Goal: Task Accomplishment & Management: Use online tool/utility

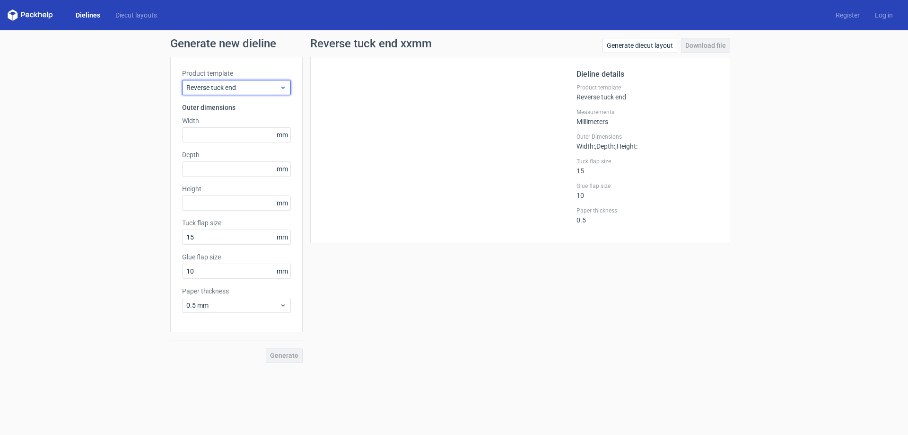
click at [278, 86] on span "Reverse tuck end" at bounding box center [232, 87] width 93 height 9
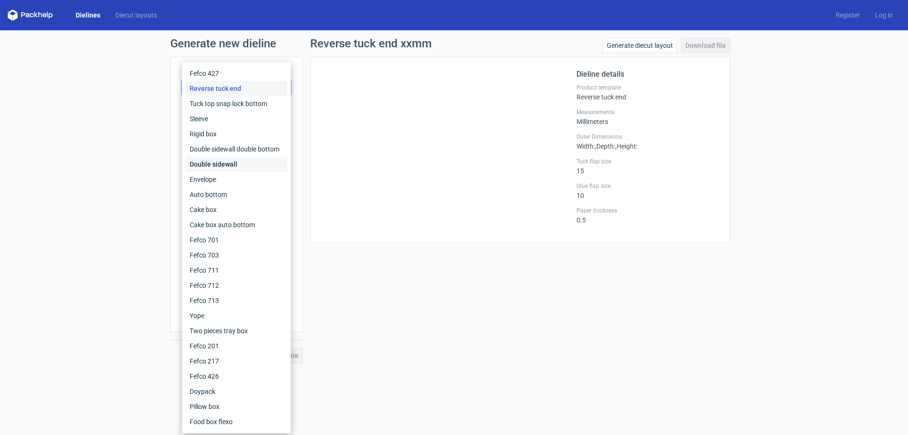
click at [223, 163] on div "Double sidewall" at bounding box center [236, 164] width 101 height 15
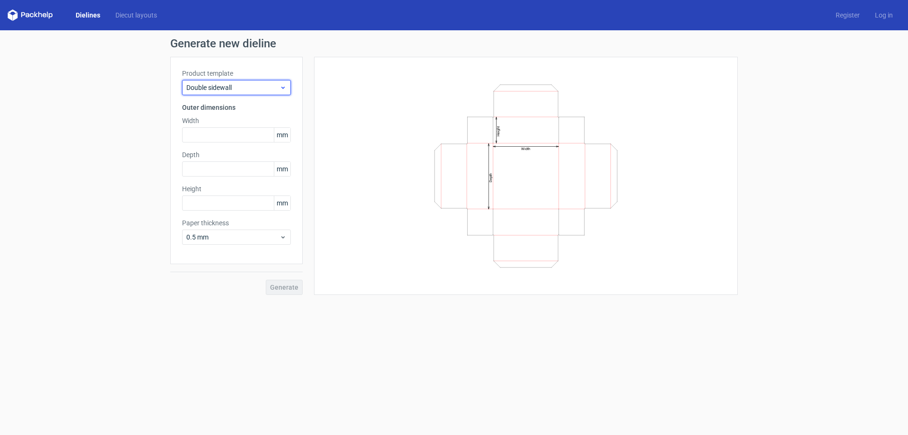
click at [289, 84] on div "Double sidewall" at bounding box center [236, 87] width 109 height 15
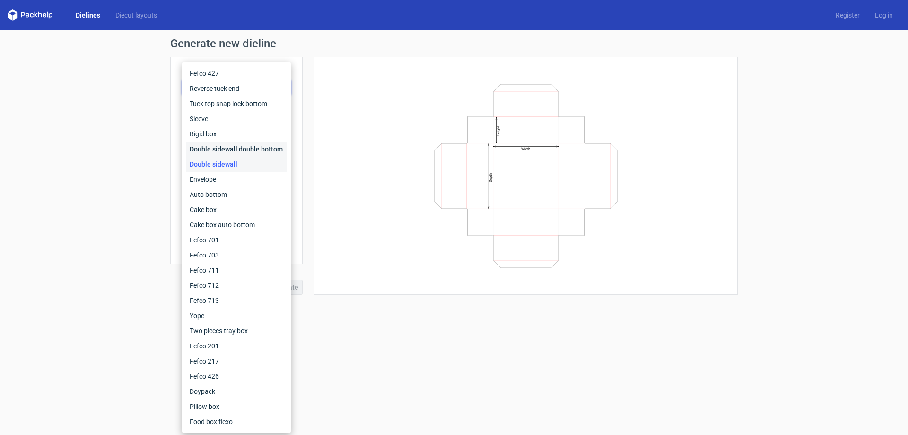
click at [243, 146] on div "Double sidewall double bottom" at bounding box center [236, 148] width 101 height 15
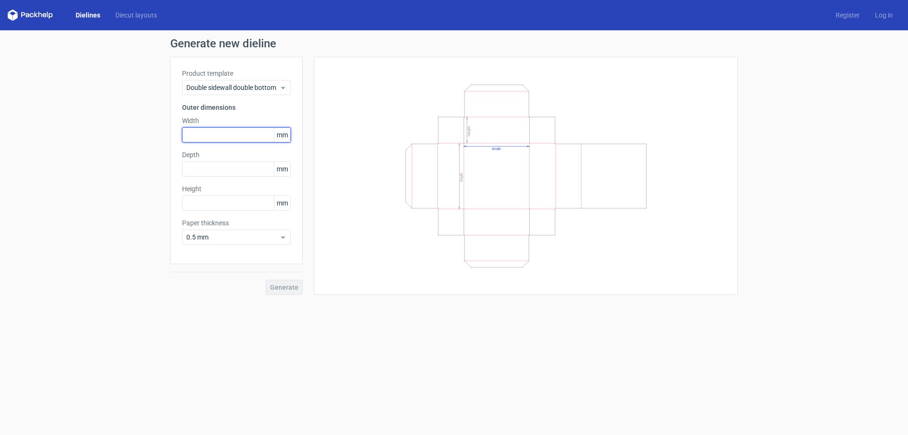
click at [233, 140] on input "text" at bounding box center [236, 134] width 109 height 15
type input "65"
click at [230, 168] on input "text" at bounding box center [236, 168] width 109 height 15
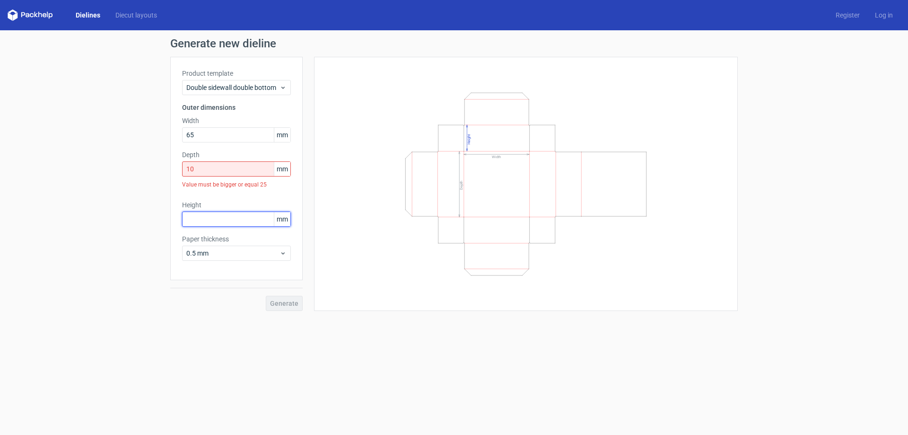
click at [233, 209] on div "Height mm" at bounding box center [236, 213] width 109 height 26
click at [227, 170] on input "10" at bounding box center [236, 168] width 109 height 15
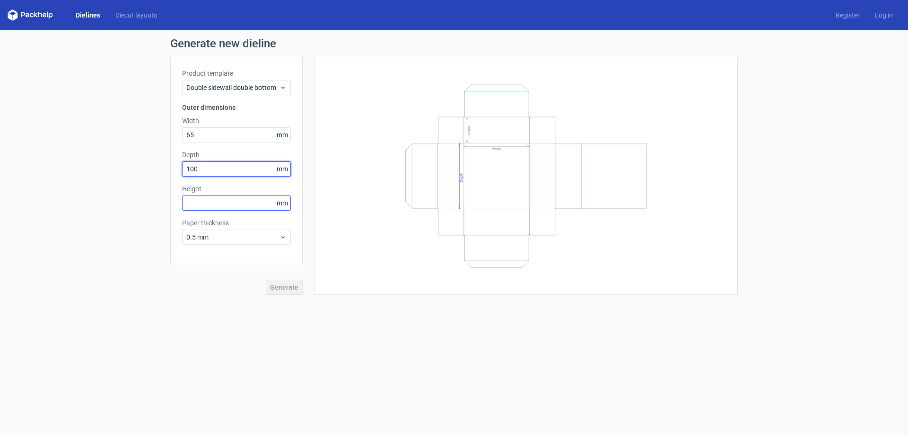
type input "100"
click at [213, 197] on input "text" at bounding box center [236, 202] width 109 height 15
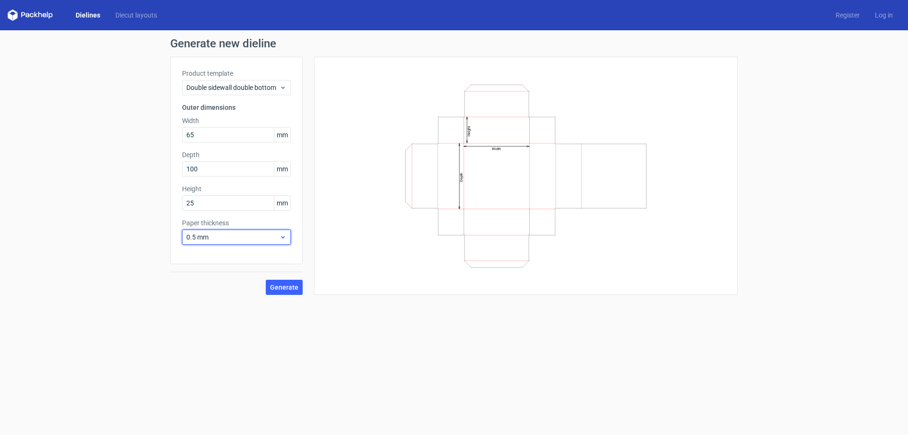
click at [229, 238] on span "0.5 mm" at bounding box center [232, 236] width 93 height 9
click at [229, 208] on input "25" at bounding box center [236, 202] width 109 height 15
type input "2"
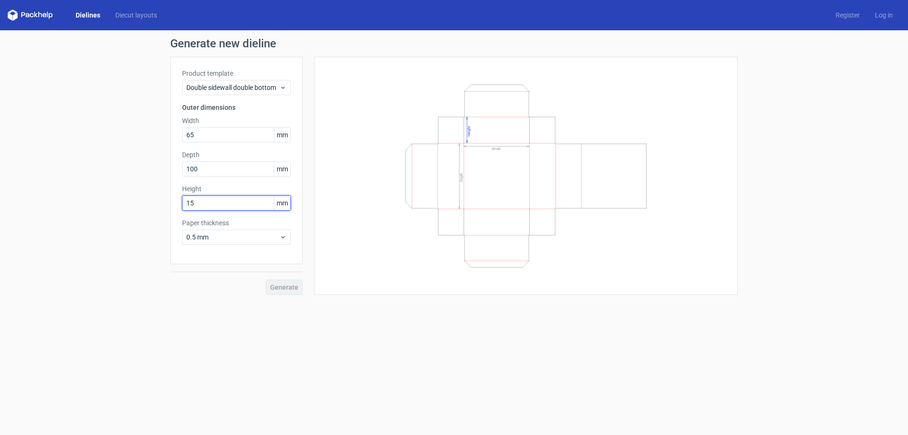
type input "15"
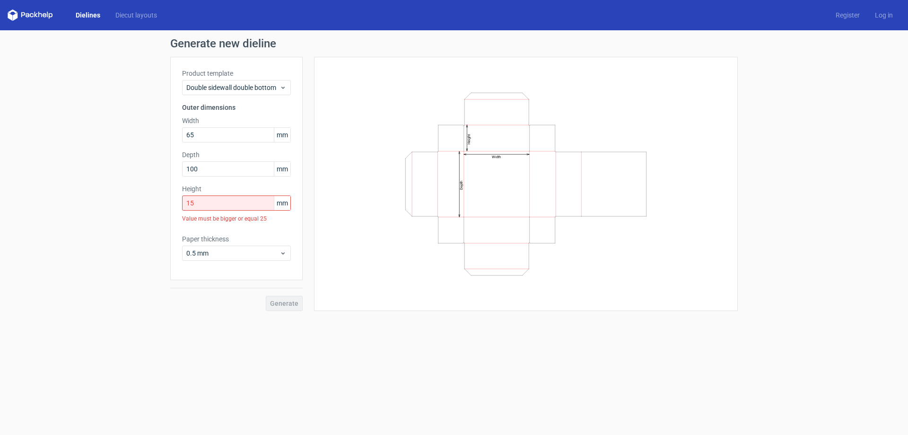
click at [250, 223] on div "Product template Double sidewall double bottom Outer dimensions Width 65 mm Dep…" at bounding box center [236, 168] width 132 height 223
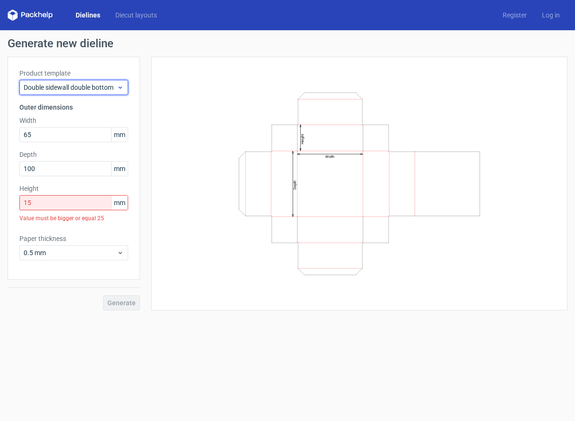
click at [119, 89] on icon at bounding box center [120, 88] width 7 height 8
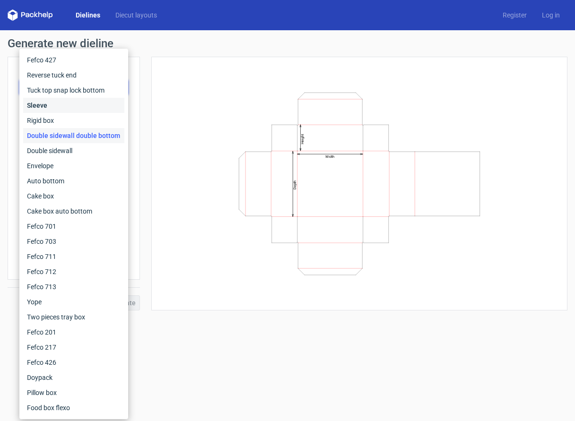
click at [39, 106] on div "Sleeve" at bounding box center [73, 105] width 101 height 15
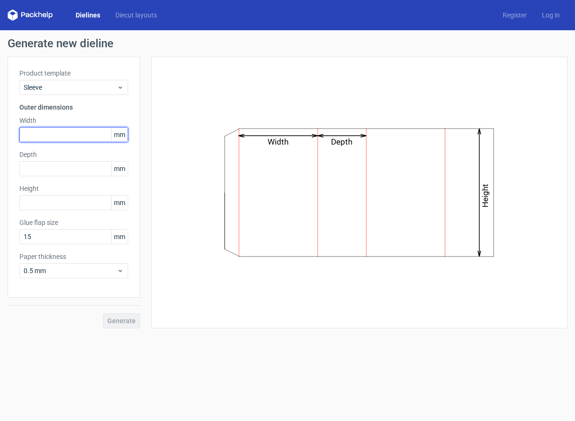
click at [51, 131] on input "text" at bounding box center [73, 134] width 109 height 15
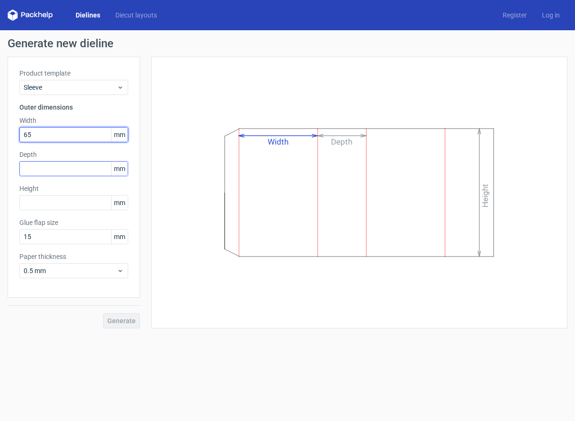
type input "65"
click at [35, 171] on input "text" at bounding box center [73, 168] width 109 height 15
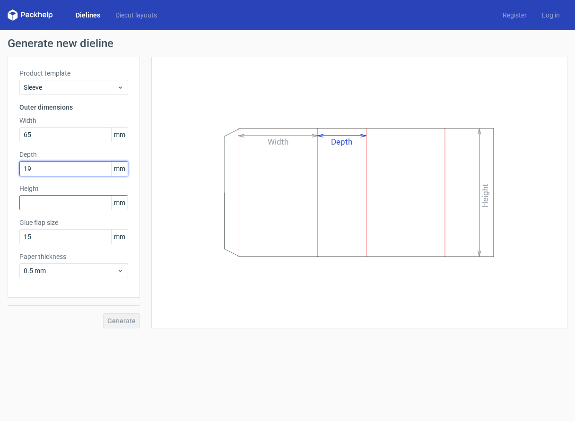
type input "19"
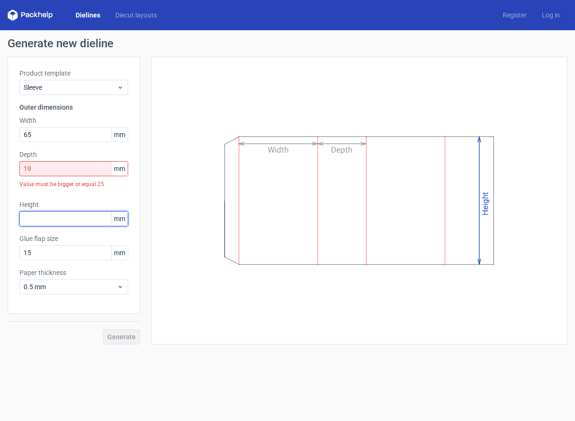
click at [41, 202] on div "Height mm" at bounding box center [73, 213] width 109 height 26
type input "101"
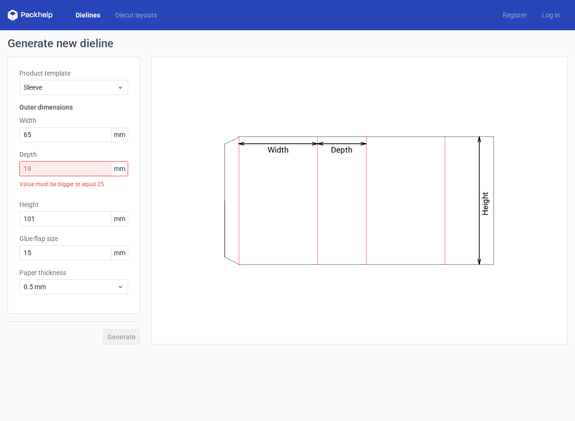
click at [165, 270] on div "Width Depth Height" at bounding box center [359, 201] width 393 height 264
click at [67, 253] on input "15" at bounding box center [73, 252] width 109 height 15
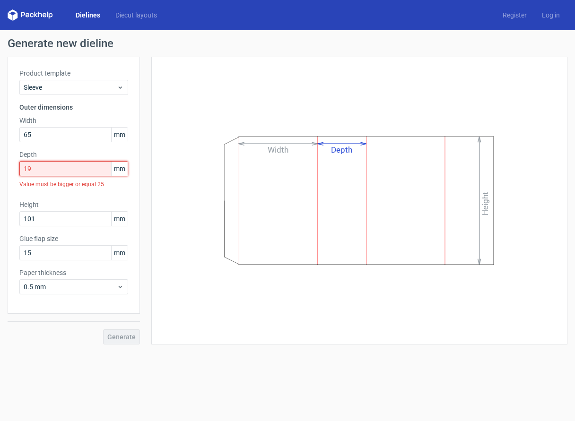
click at [47, 164] on input "19" at bounding box center [73, 168] width 109 height 15
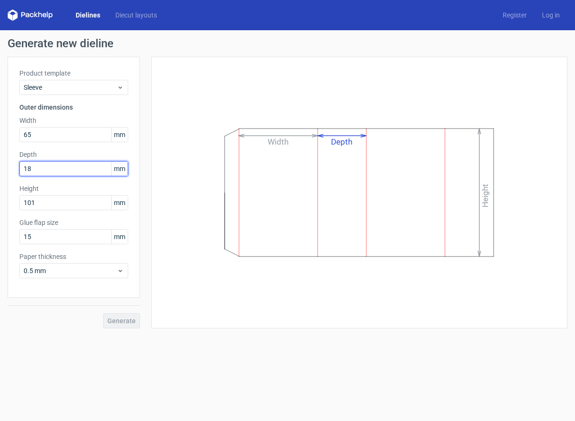
type input "18"
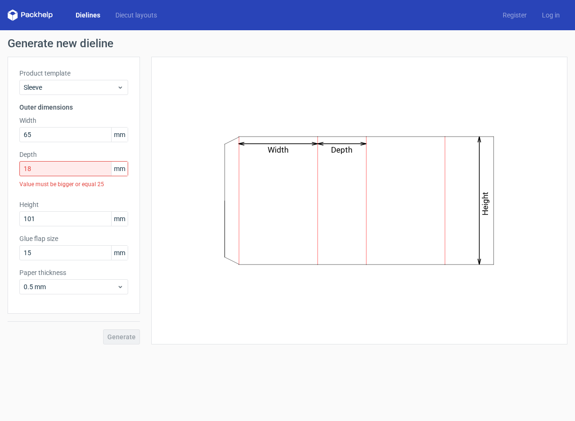
click at [77, 224] on div "Product template Sleeve Outer dimensions Width 65 mm Depth 18 mm Value must be …" at bounding box center [74, 185] width 132 height 257
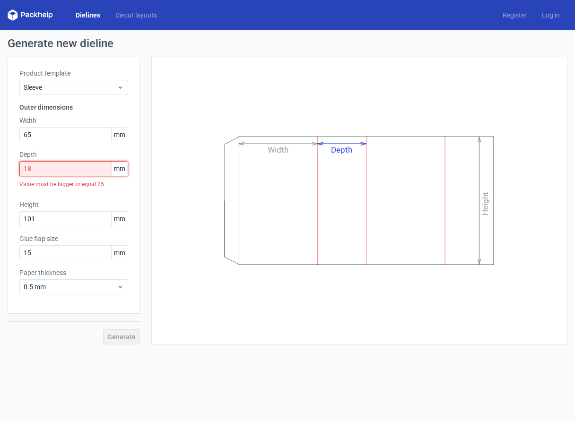
drag, startPoint x: 45, startPoint y: 172, endPoint x: 20, endPoint y: 172, distance: 24.6
click at [20, 172] on input "18" at bounding box center [73, 168] width 109 height 15
click at [118, 86] on icon at bounding box center [120, 88] width 7 height 8
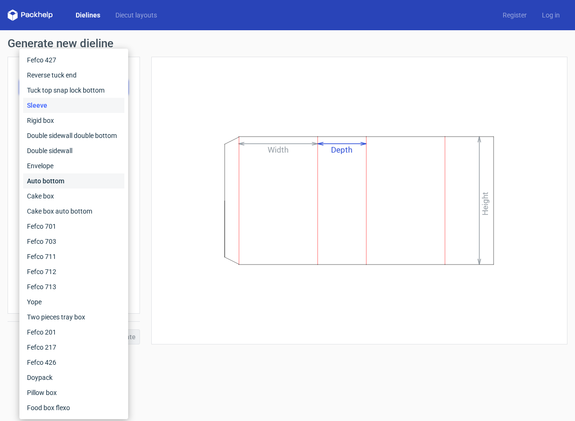
click at [52, 182] on div "Auto bottom" at bounding box center [73, 181] width 101 height 15
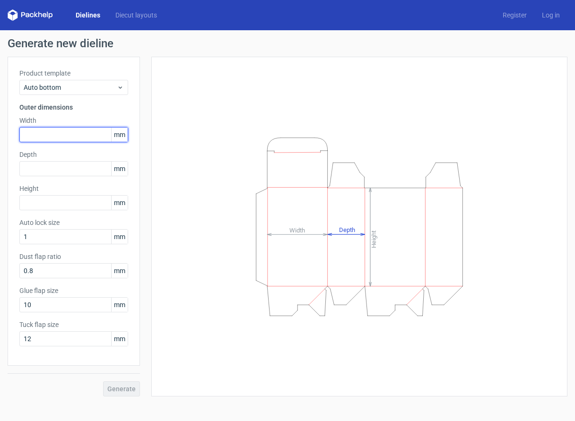
click at [59, 140] on input "text" at bounding box center [73, 134] width 109 height 15
type input "110"
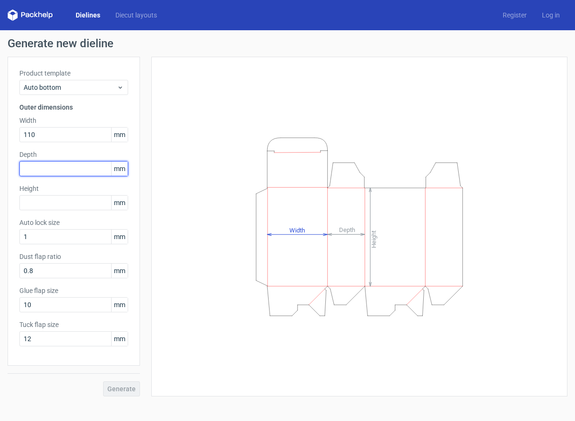
click at [55, 166] on input "text" at bounding box center [73, 168] width 109 height 15
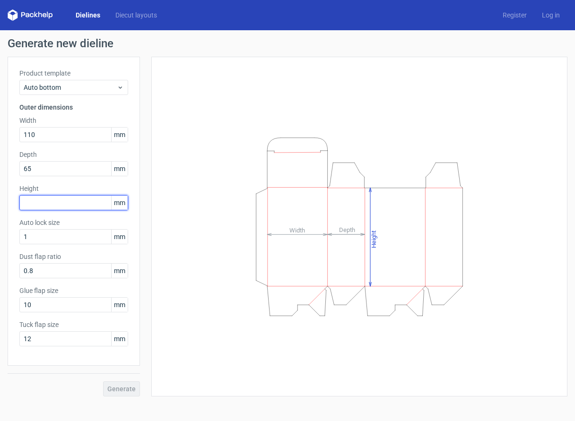
click at [52, 201] on input "text" at bounding box center [73, 202] width 109 height 15
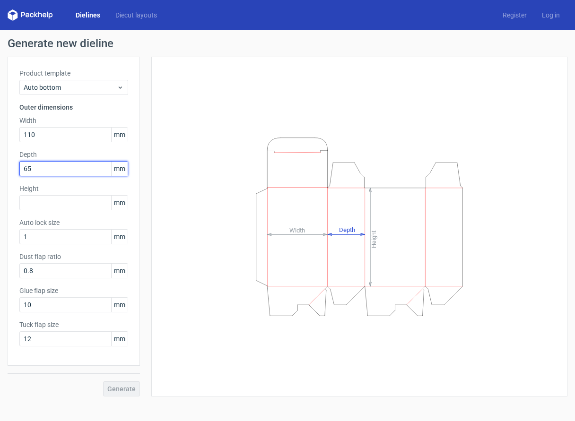
drag, startPoint x: 38, startPoint y: 169, endPoint x: 7, endPoint y: 169, distance: 31.2
click at [7, 169] on div "Generate new dieline Product template Auto bottom Outer dimensions Width 110 mm…" at bounding box center [287, 217] width 575 height 374
type input "100"
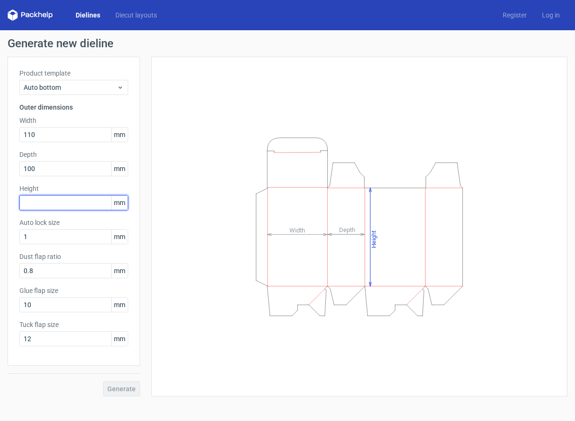
click at [30, 201] on input "text" at bounding box center [73, 202] width 109 height 15
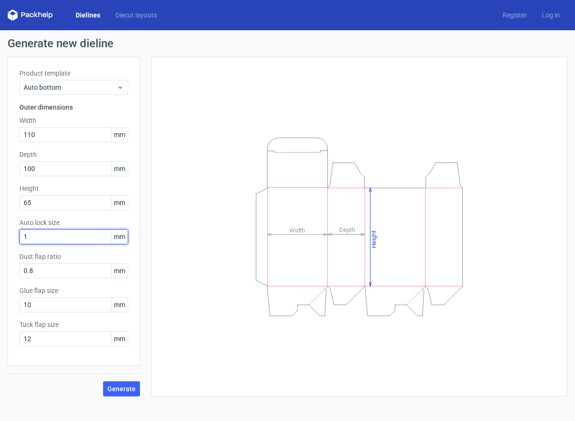
click at [53, 237] on input "1" at bounding box center [73, 236] width 109 height 15
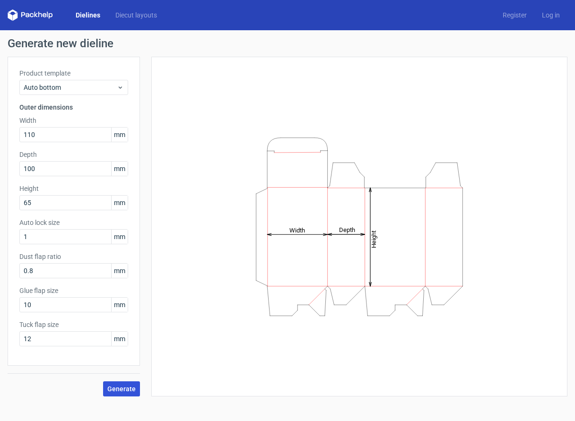
click at [118, 389] on span "Generate" at bounding box center [121, 389] width 28 height 7
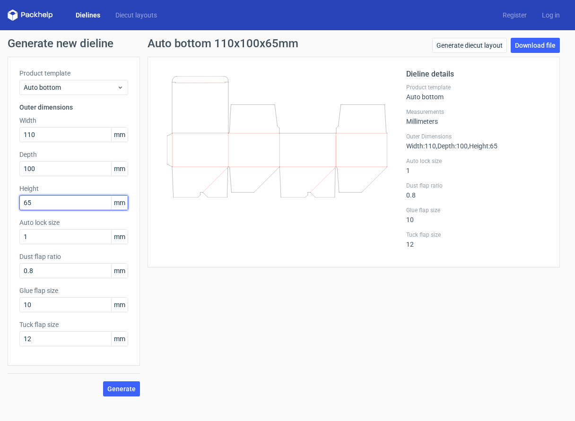
click at [42, 205] on input "65" at bounding box center [73, 202] width 109 height 15
type input "68"
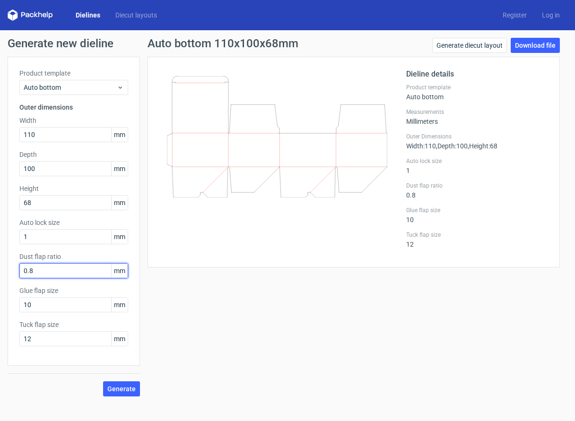
click at [66, 264] on input "0.8" at bounding box center [73, 270] width 109 height 15
click at [126, 396] on button "Generate" at bounding box center [121, 389] width 37 height 15
click at [533, 43] on link "Download file" at bounding box center [535, 45] width 49 height 15
click at [56, 166] on input "100" at bounding box center [73, 168] width 109 height 15
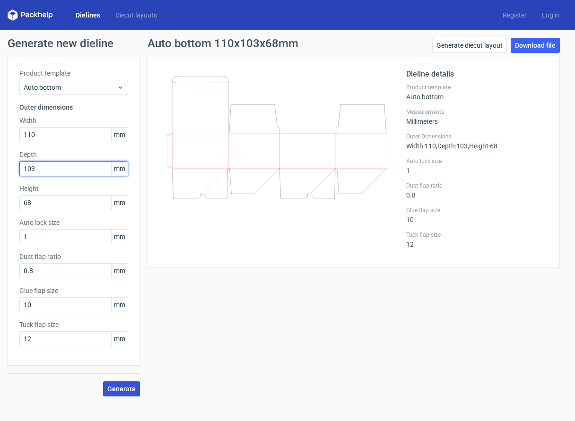
type input "103"
click at [123, 394] on button "Generate" at bounding box center [121, 389] width 37 height 15
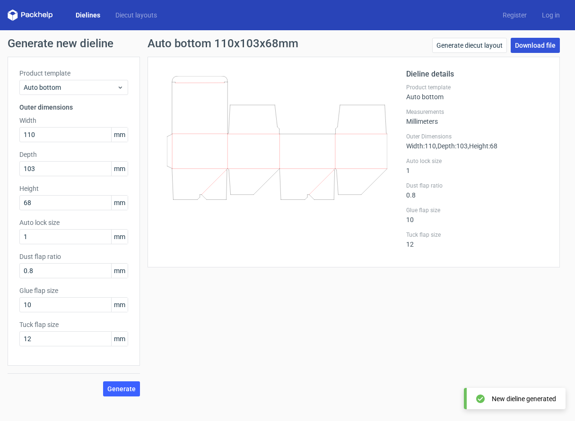
click at [525, 48] on link "Download file" at bounding box center [535, 45] width 49 height 15
